Goal: Task Accomplishment & Management: Manage account settings

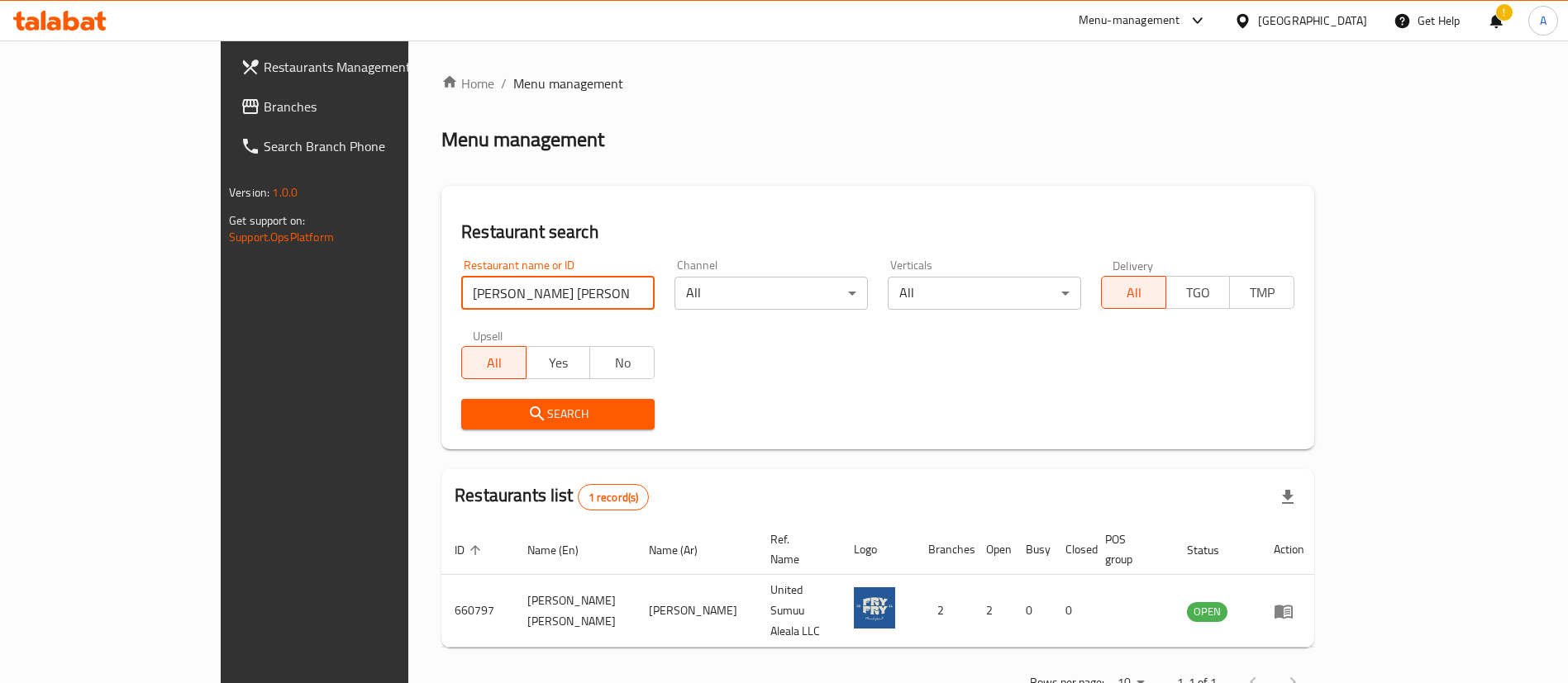
click at [470, 282] on input "[PERSON_NAME] [PERSON_NAME]" at bounding box center [557, 293] width 193 height 33
type input "[PERSON_NAME]'s Bagels"
click button "Search" at bounding box center [557, 414] width 193 height 31
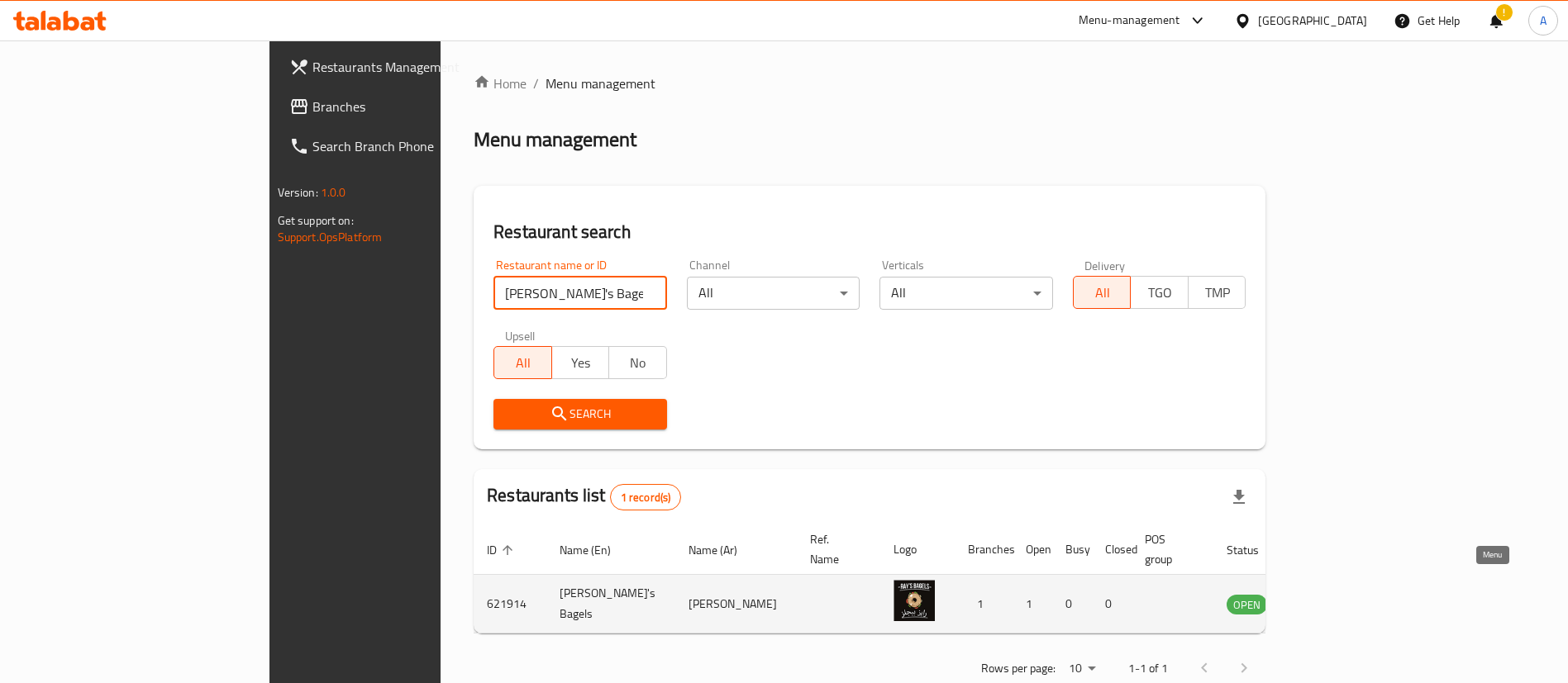
click at [1334, 594] on icon "enhanced table" at bounding box center [1323, 604] width 20 height 20
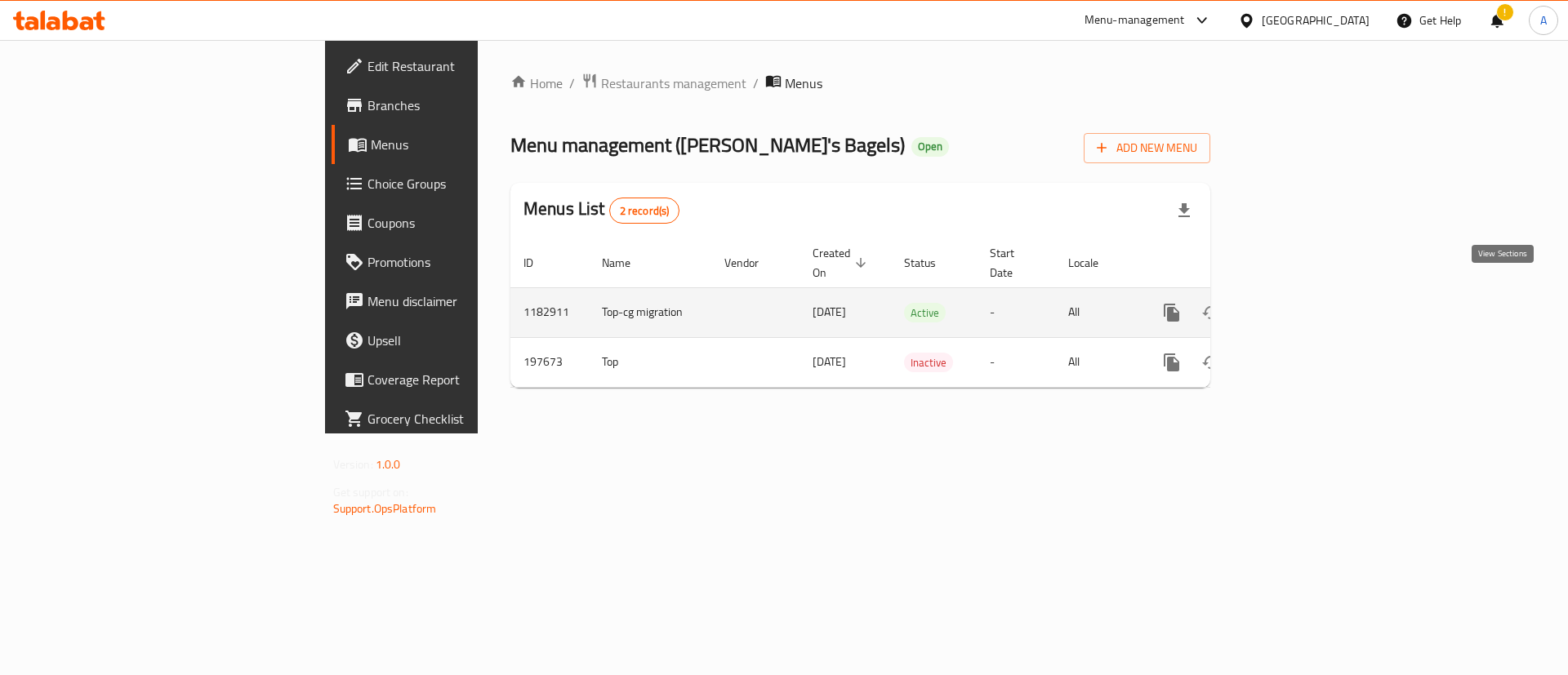
click at [1310, 305] on link "enhanced table" at bounding box center [1289, 313] width 40 height 40
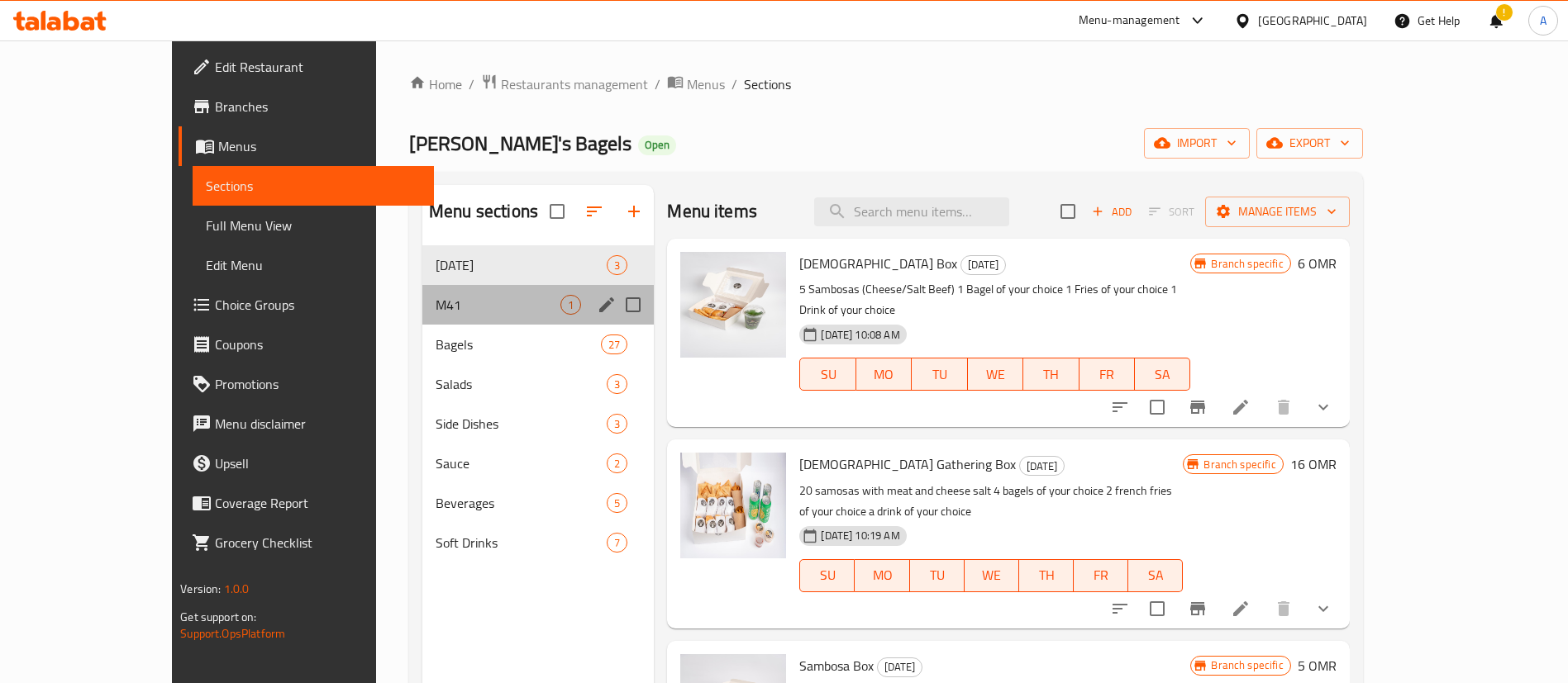
click at [423, 290] on div "M41 1" at bounding box center [539, 305] width 231 height 40
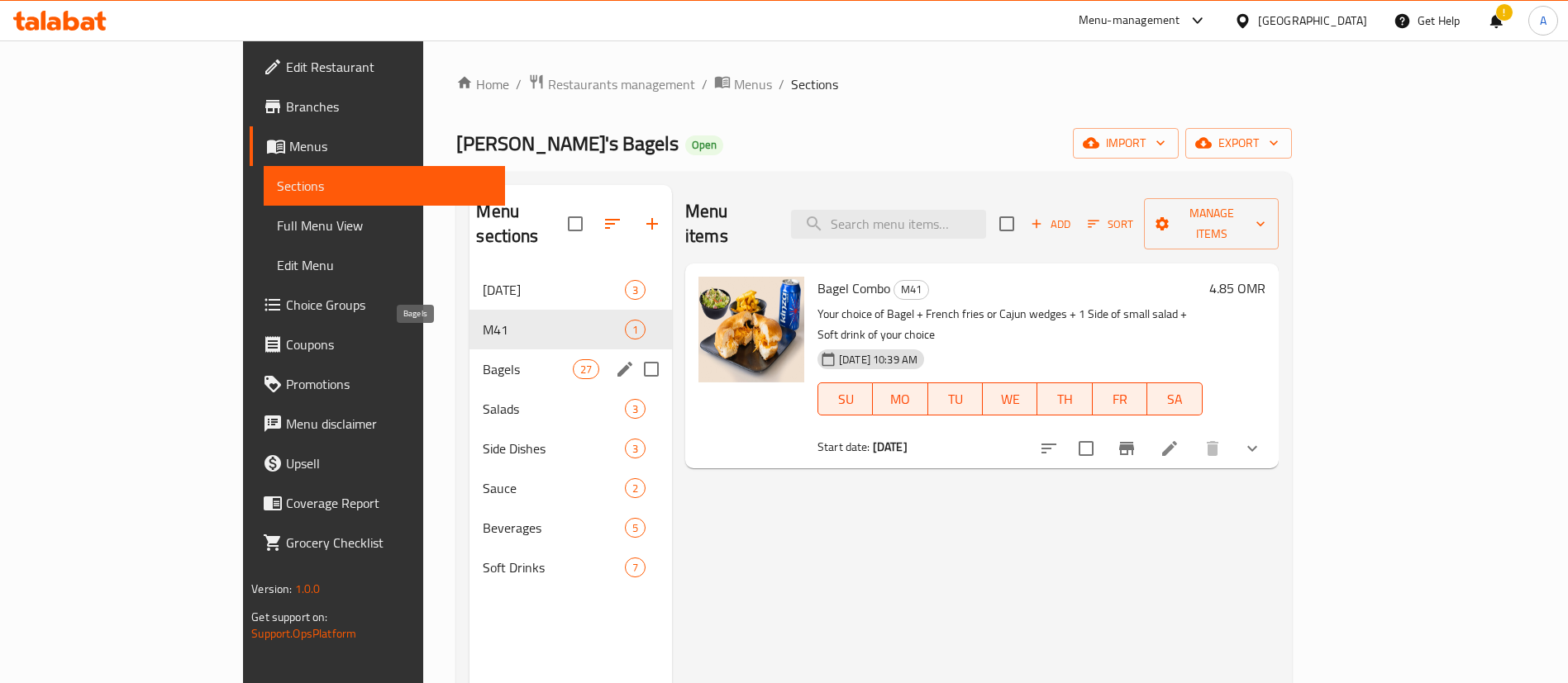
click at [483, 359] on span "Bagels" at bounding box center [527, 369] width 90 height 20
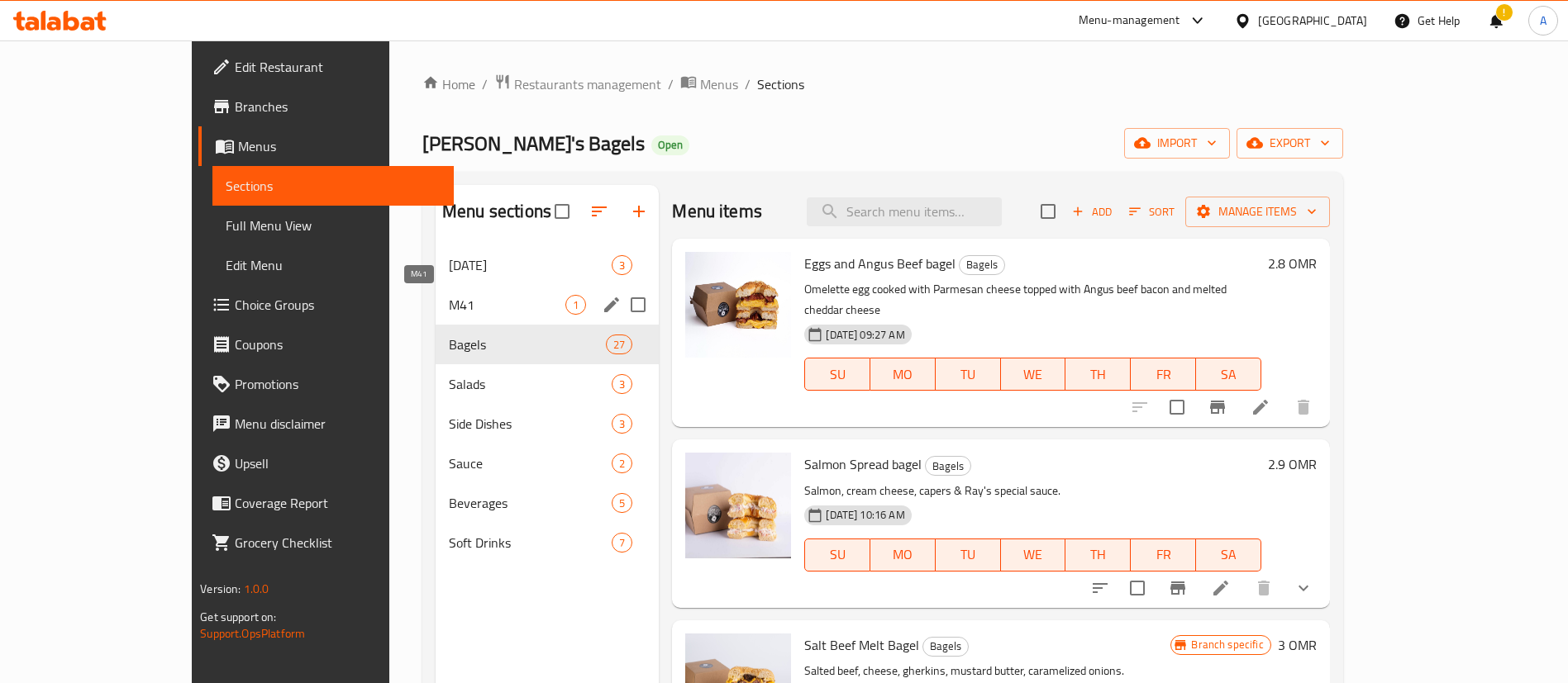
click at [449, 296] on span "M41" at bounding box center [507, 304] width 117 height 20
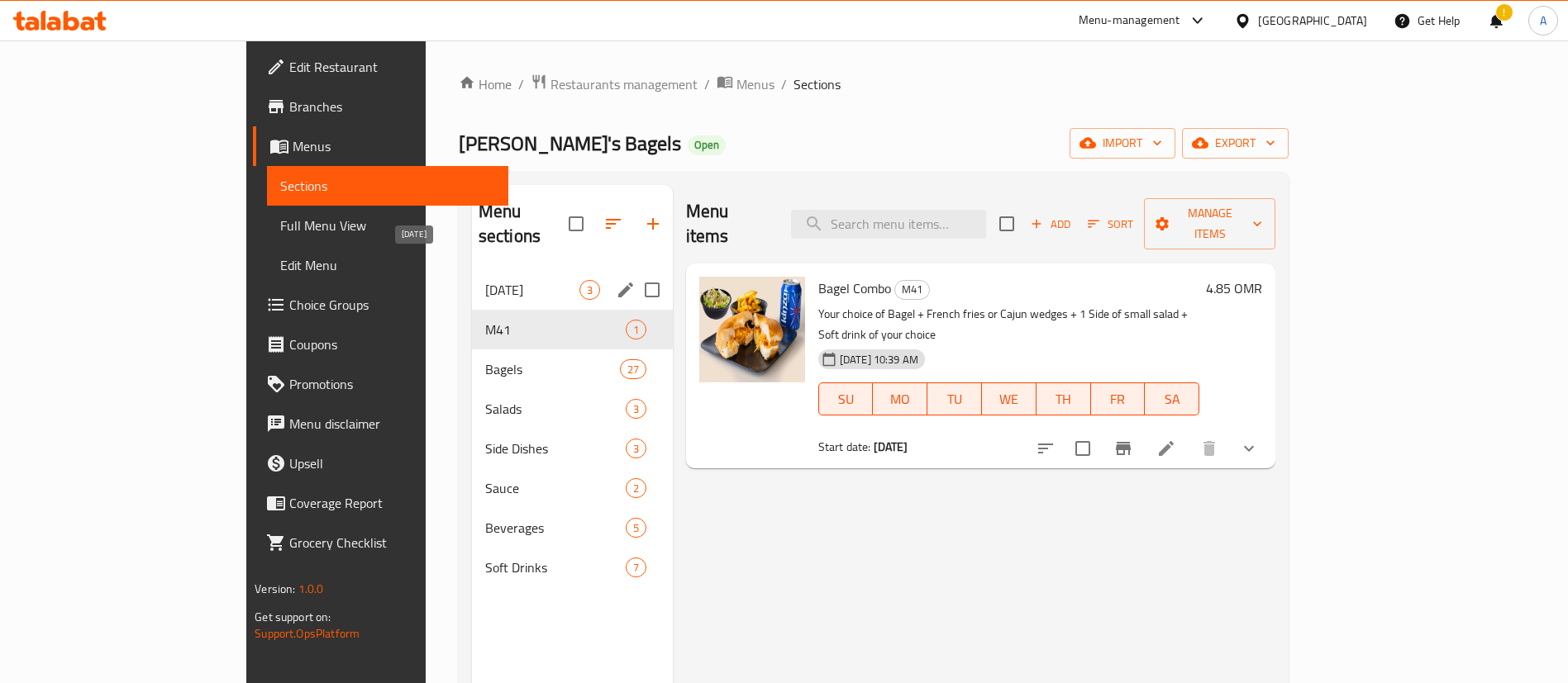
click at [485, 280] on span "[DATE]" at bounding box center [532, 289] width 94 height 20
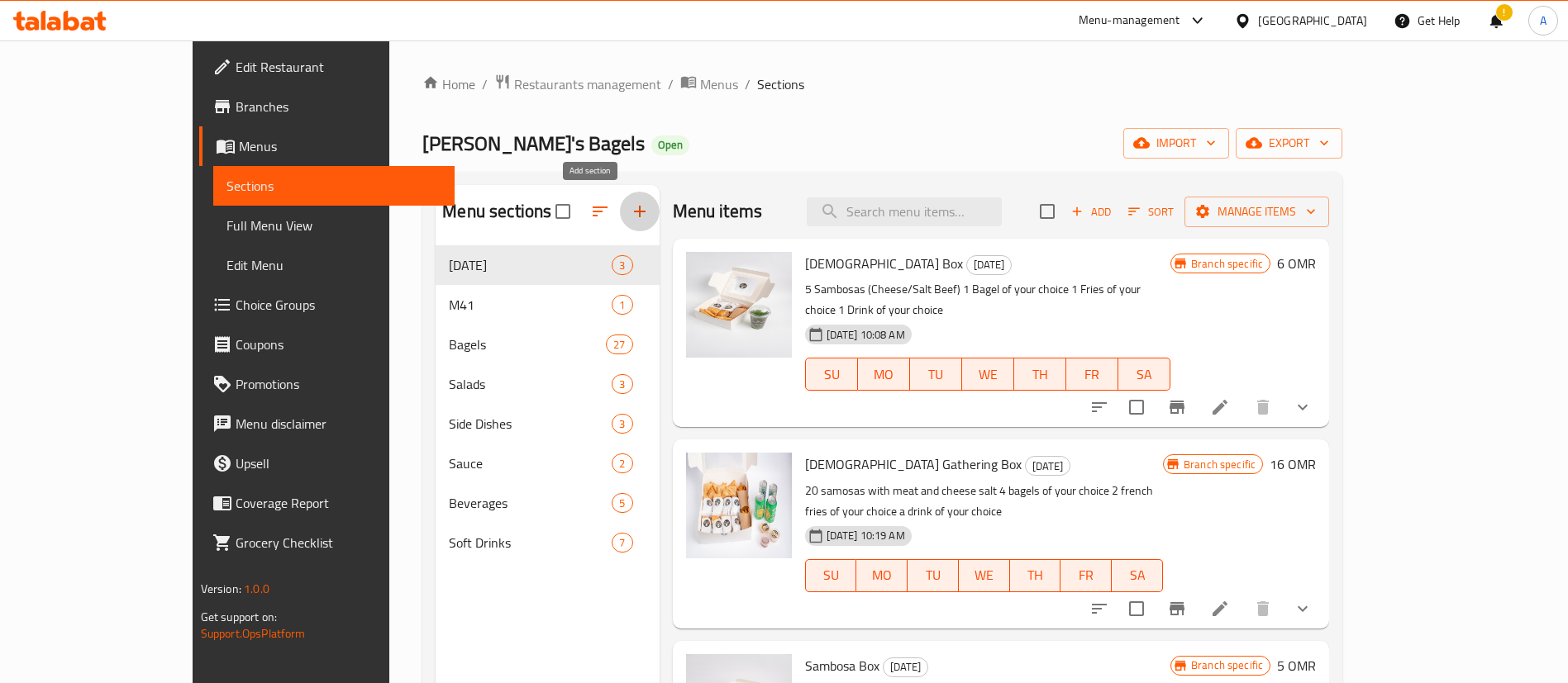
click at [634, 212] on icon "button" at bounding box center [639, 212] width 11 height 11
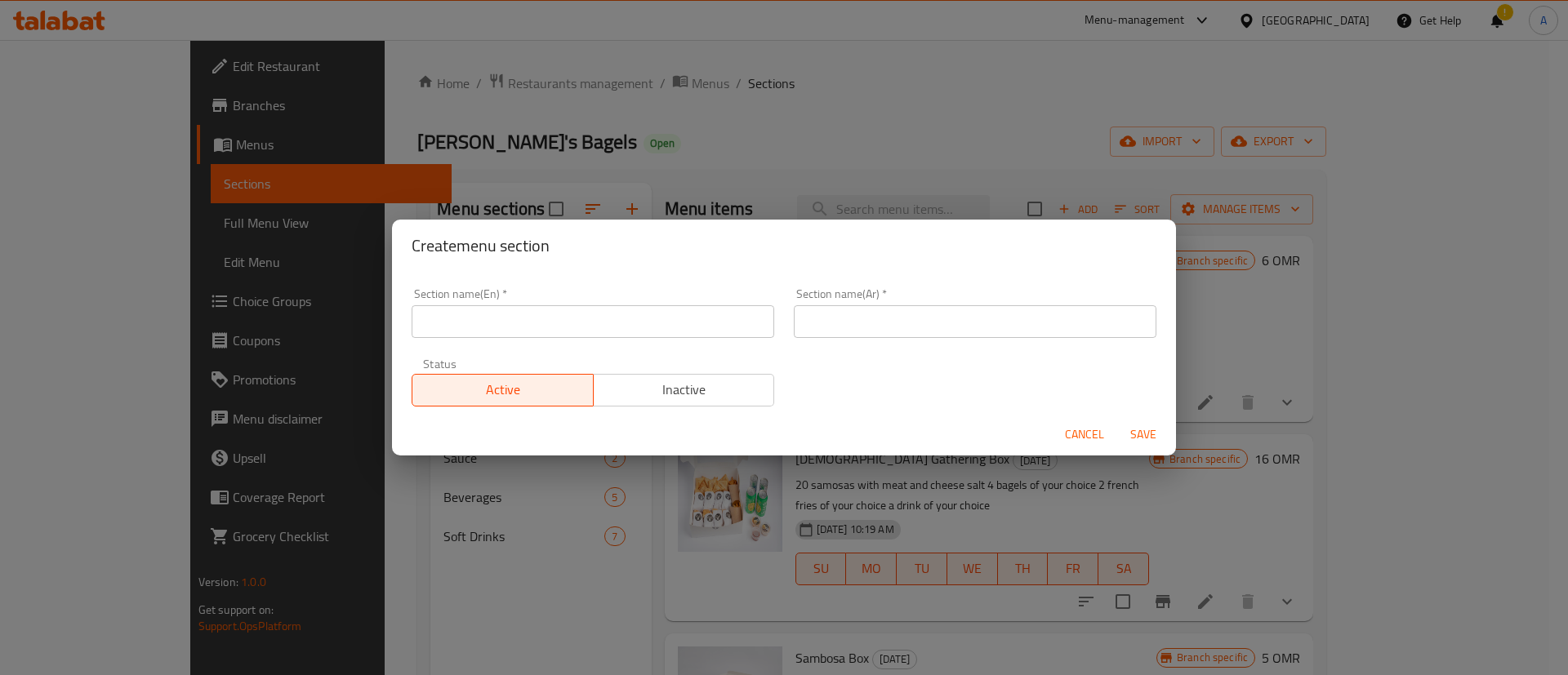
click at [536, 333] on input "text" at bounding box center [592, 321] width 362 height 32
type input "B"
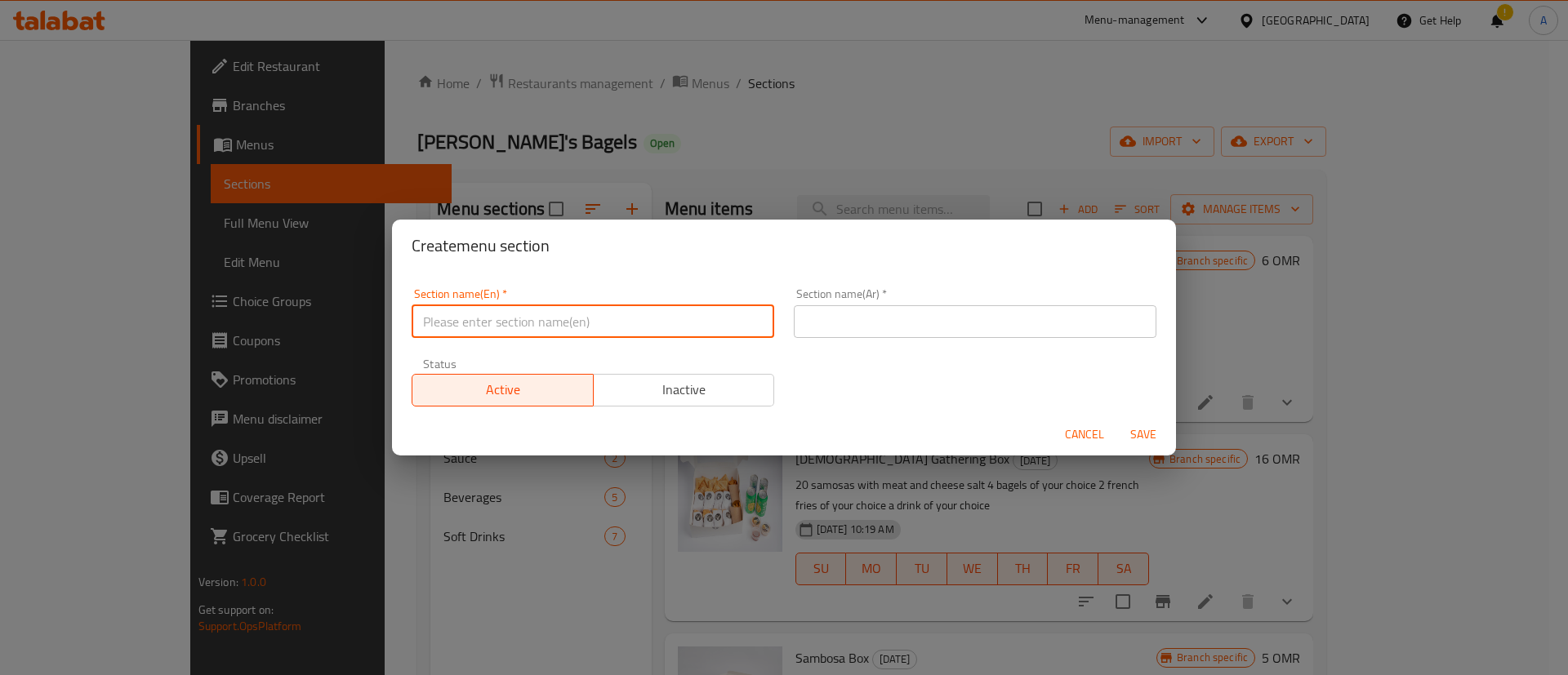
type input "S"
type input "C"
type input "Morning Combo"
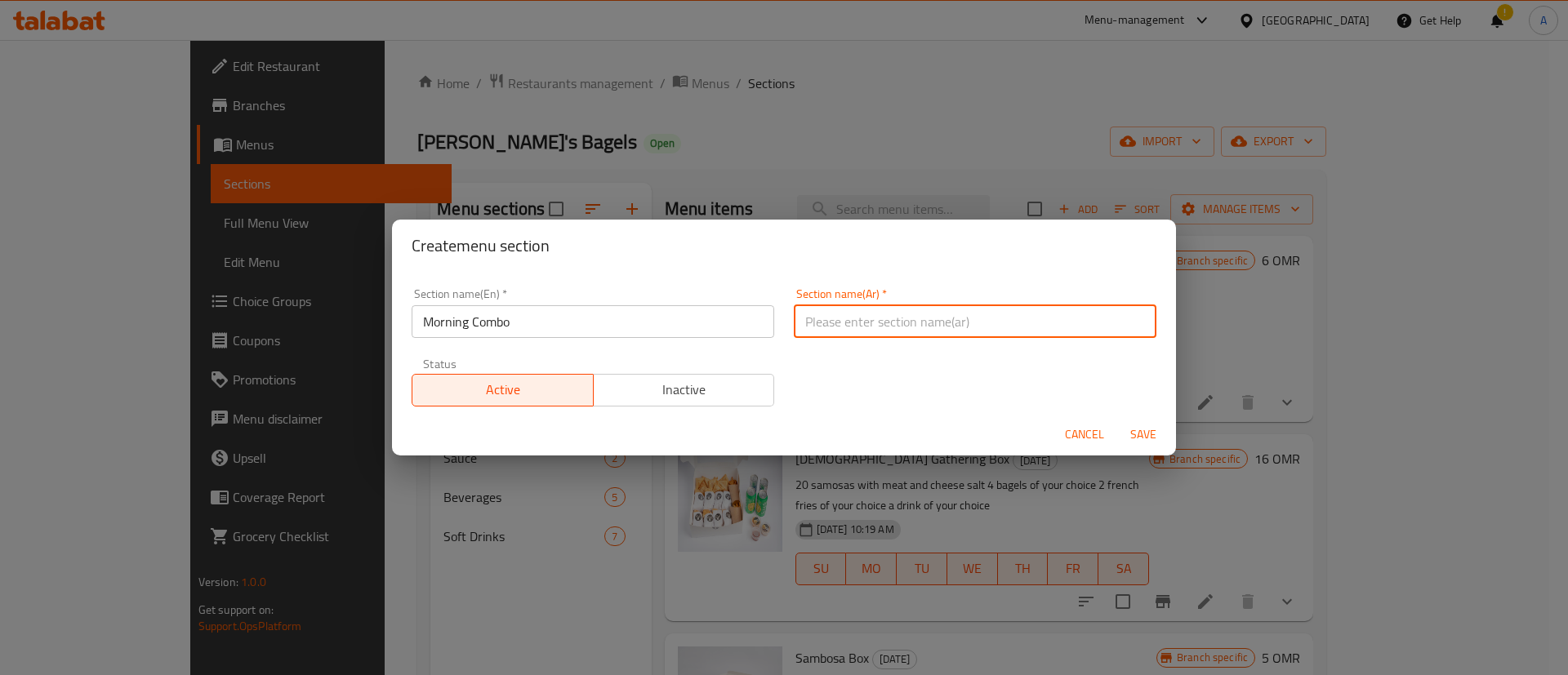
click at [814, 317] on input "text" at bounding box center [975, 321] width 362 height 32
drag, startPoint x: 770, startPoint y: 384, endPoint x: 857, endPoint y: 420, distance: 94.2
click at [770, 383] on div "Status Active Inactive" at bounding box center [593, 382] width 382 height 68
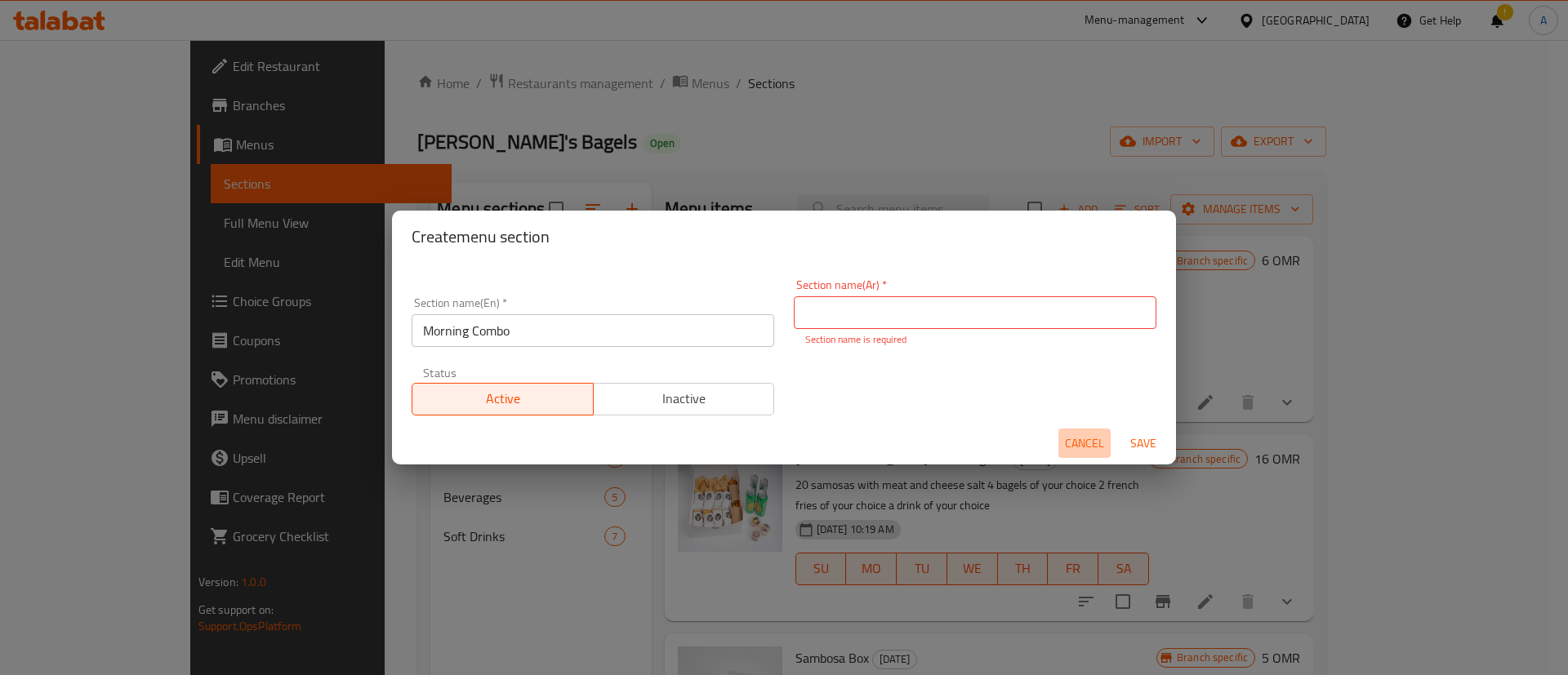
drag, startPoint x: 1061, startPoint y: 445, endPoint x: 1074, endPoint y: 445, distance: 13.0
click at [1064, 445] on button "Cancel" at bounding box center [1085, 444] width 53 height 30
